Goal: Transaction & Acquisition: Book appointment/travel/reservation

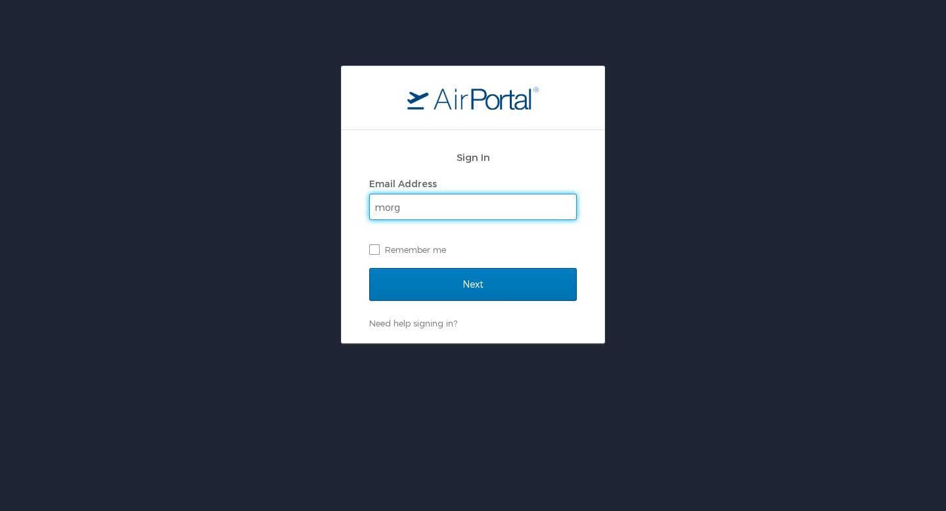
type input "[PERSON_NAME][EMAIL_ADDRESS][PERSON_NAME][DOMAIN_NAME]"
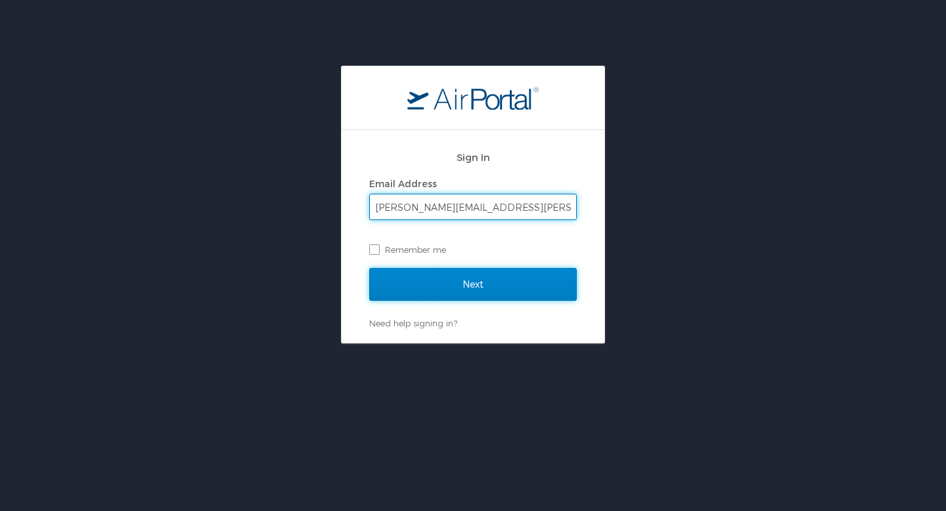
click at [498, 275] on input "Next" at bounding box center [473, 284] width 208 height 33
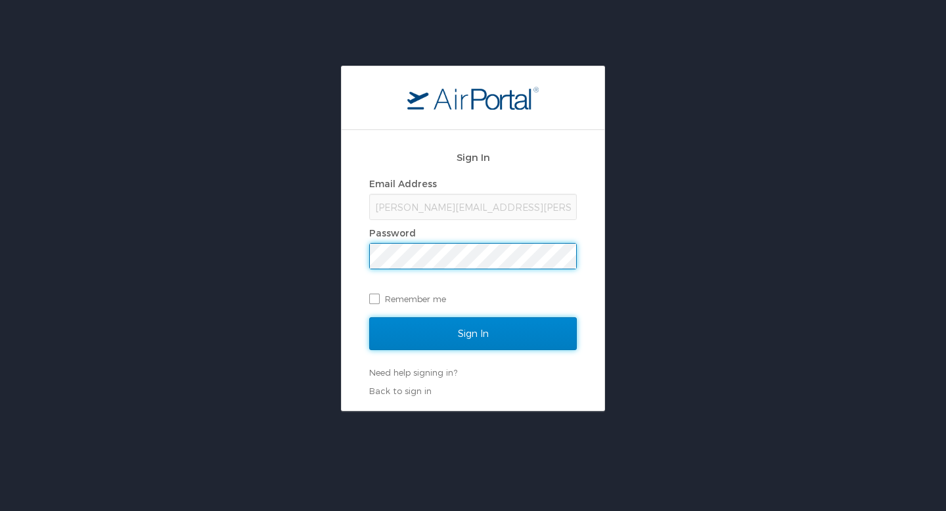
click at [476, 334] on input "Sign In" at bounding box center [473, 333] width 208 height 33
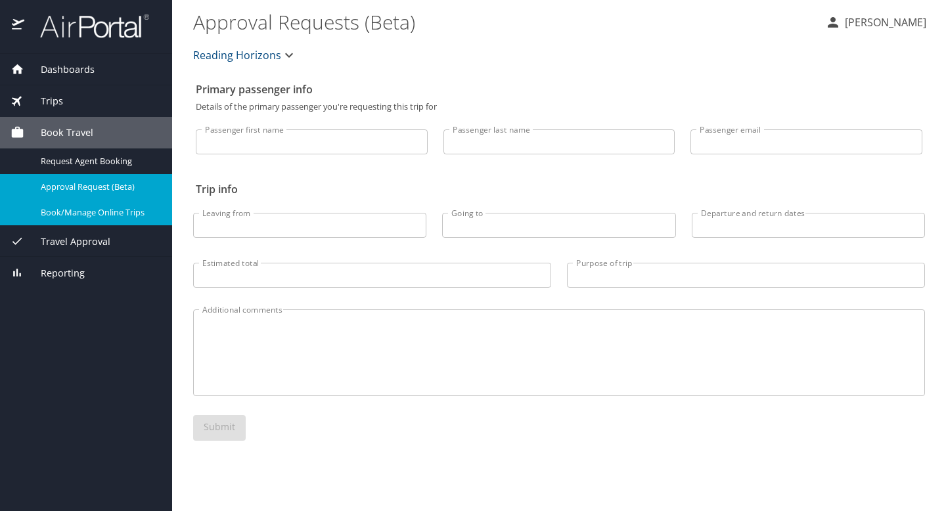
click at [129, 210] on span "Book/Manage Online Trips" at bounding box center [99, 212] width 116 height 12
